Goal: Information Seeking & Learning: Learn about a topic

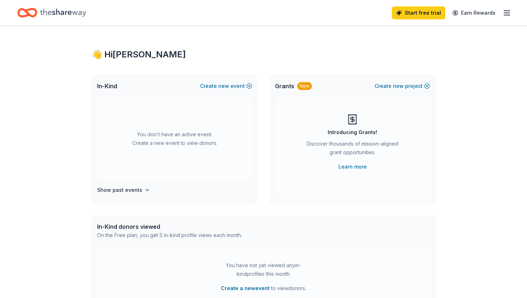
click at [62, 14] on icon "Home" at bounding box center [63, 12] width 46 height 15
click at [44, 8] on icon "Home" at bounding box center [63, 12] width 46 height 15
click at [41, 16] on icon "Home" at bounding box center [63, 12] width 46 height 15
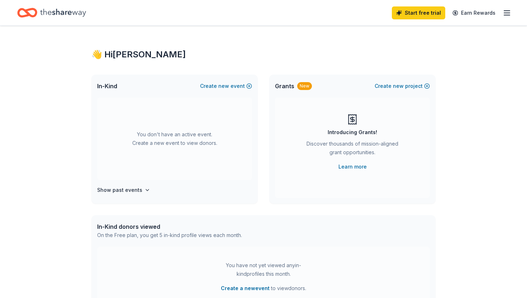
click at [27, 15] on icon "Home" at bounding box center [23, 12] width 11 height 7
click at [58, 13] on icon "Home" at bounding box center [63, 12] width 46 height 15
click at [510, 15] on icon "button" at bounding box center [506, 13] width 9 height 9
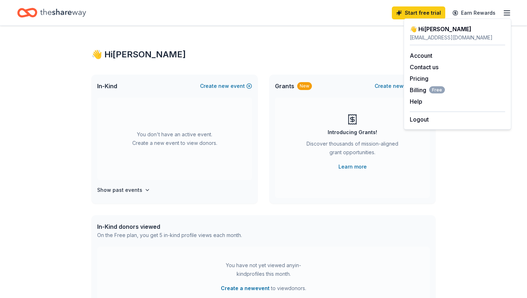
click at [334, 31] on div "👋 Hi [PERSON_NAME] In-Kind Create new event You don't have an active event. Cre…" at bounding box center [263, 235] width 367 height 419
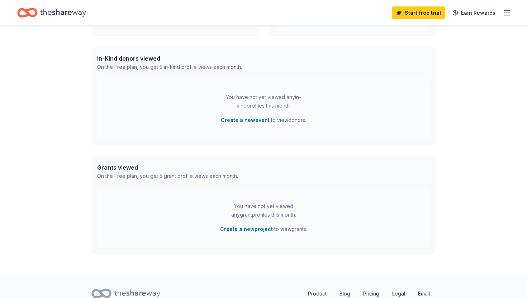
scroll to position [198, 0]
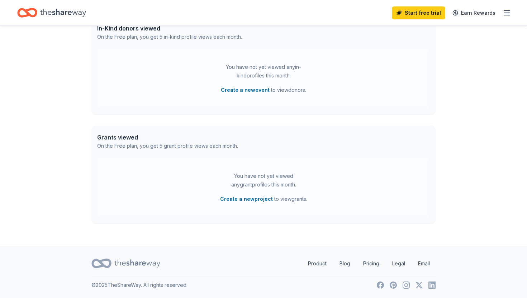
click at [128, 259] on icon at bounding box center [137, 263] width 46 height 15
click at [347, 264] on link "Blog" at bounding box center [345, 263] width 22 height 14
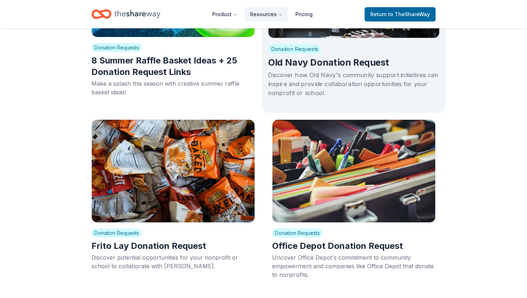
scroll to position [2002, 0]
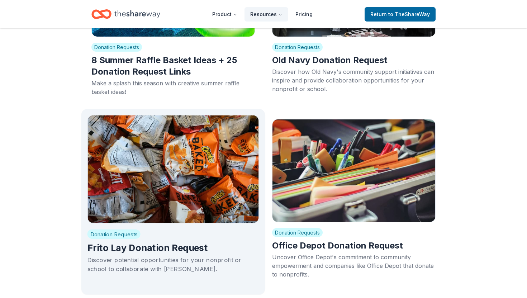
click at [245, 162] on img at bounding box center [173, 169] width 172 height 108
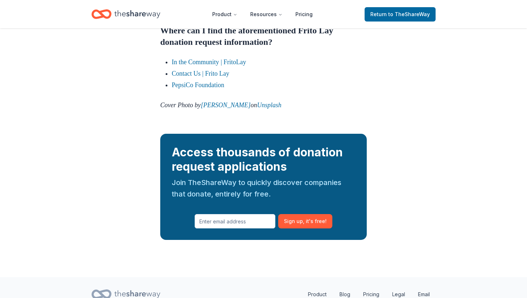
scroll to position [881, 0]
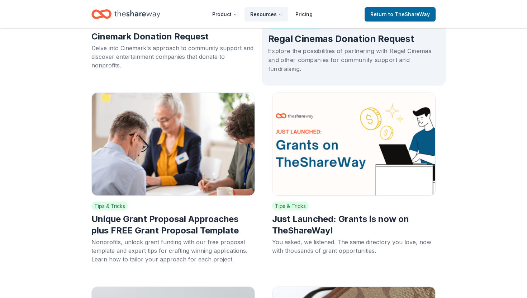
scroll to position [2578, 0]
